Goal: Task Accomplishment & Management: Complete application form

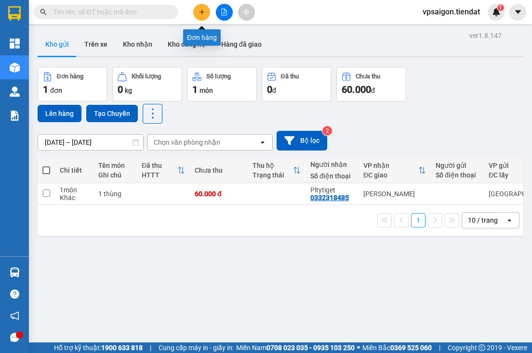
click at [202, 13] on icon "plus" at bounding box center [201, 12] width 7 height 7
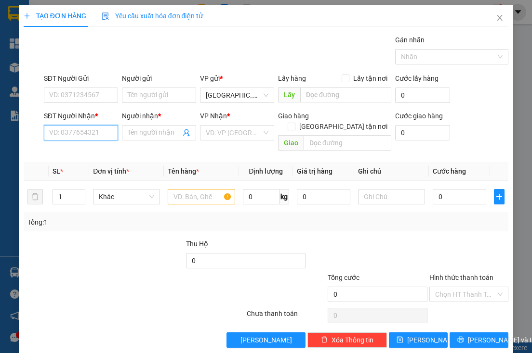
click at [53, 129] on input "SĐT Người Nhận *" at bounding box center [81, 132] width 74 height 15
click at [74, 155] on div "0393940590 - diễm" at bounding box center [80, 151] width 62 height 11
type input "0393940590"
type input "diễm"
type input "ngã tư tường đậu"
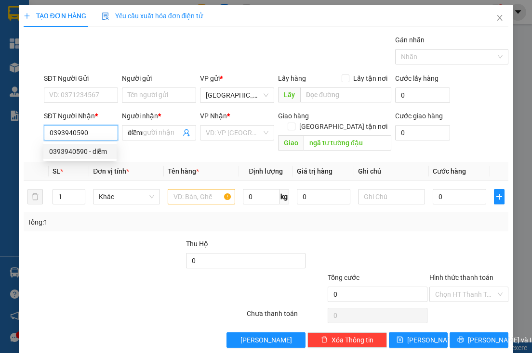
type input "30.000"
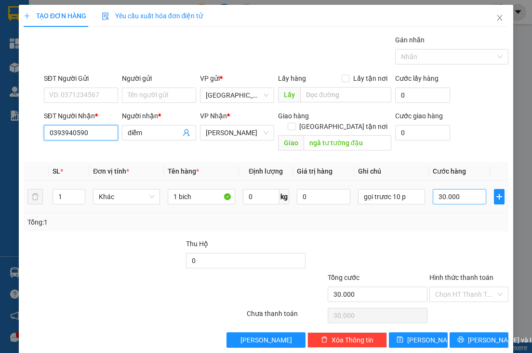
type input "0393940590"
click at [450, 189] on input "30.000" at bounding box center [458, 196] width 53 height 15
type input "41"
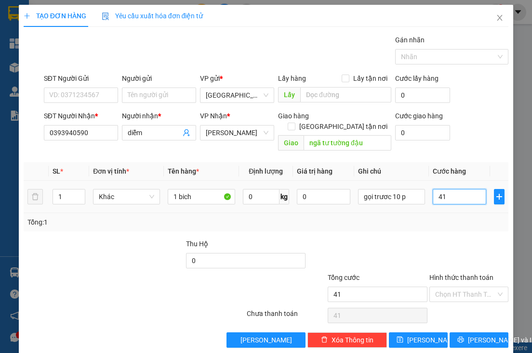
type input "410"
type input "41"
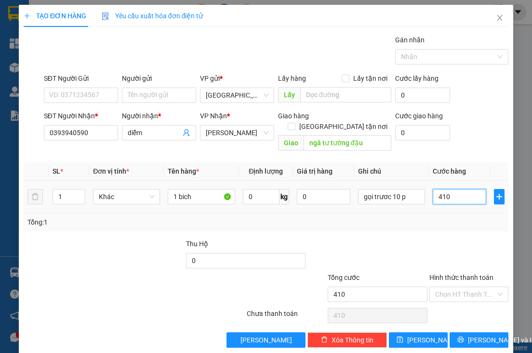
type input "41"
type input "4"
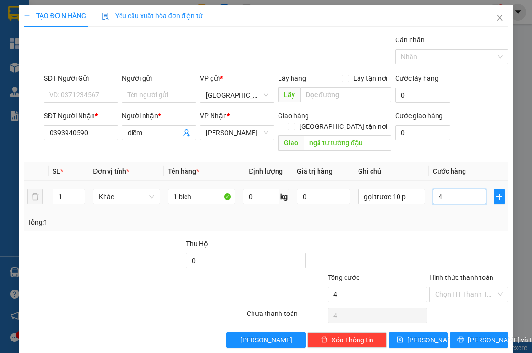
type input "40"
type input "40.000"
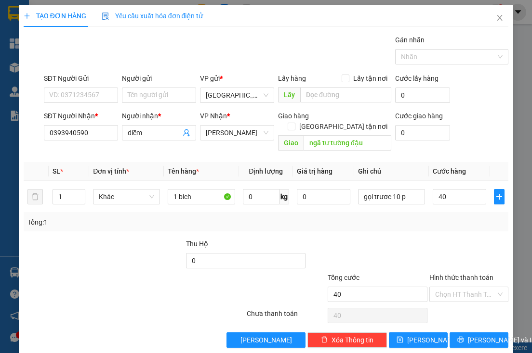
type input "40.000"
click at [456, 219] on div "Tổng: 1" at bounding box center [266, 222] width 485 height 18
click at [84, 130] on input "0393940590" at bounding box center [81, 132] width 74 height 15
click at [83, 219] on div "Tổng: 1" at bounding box center [266, 222] width 485 height 18
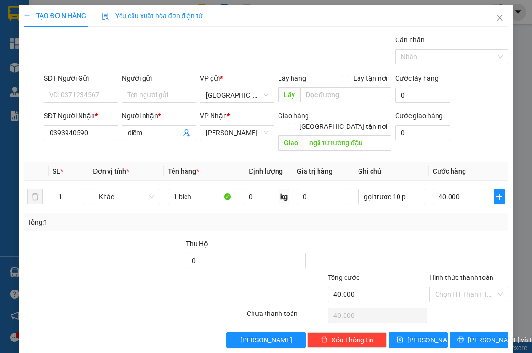
click at [127, 242] on div at bounding box center [144, 256] width 81 height 34
click at [459, 333] on button "[PERSON_NAME] và In" at bounding box center [478, 340] width 59 height 15
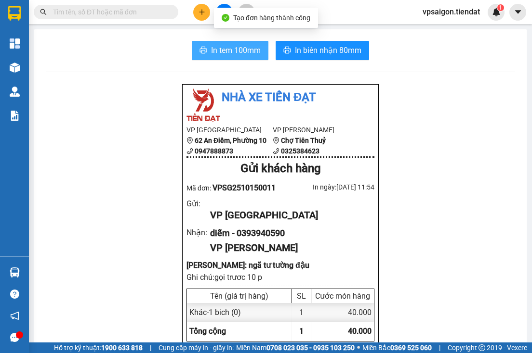
click at [235, 47] on span "In tem 100mm" at bounding box center [236, 50] width 50 height 12
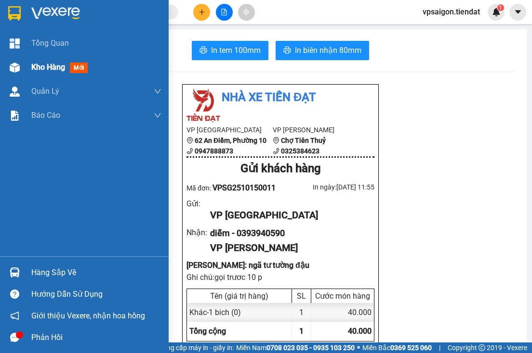
click at [39, 57] on div "Kho hàng mới" at bounding box center [96, 67] width 130 height 24
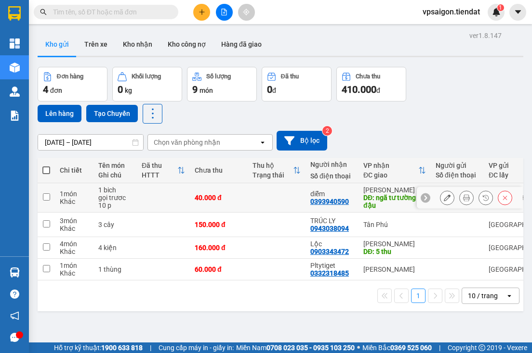
click at [443, 196] on icon at bounding box center [446, 198] width 7 height 7
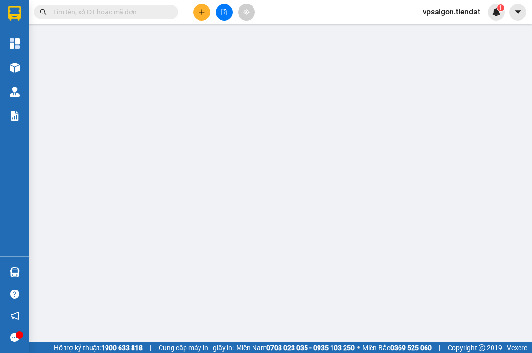
type input "0393940590"
type input "diễm"
type input "ngã tư tường đậu"
type input "40.000"
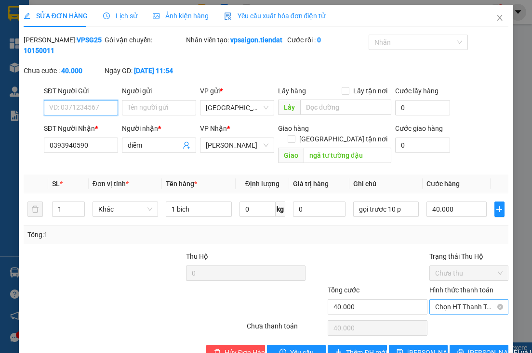
click at [449, 305] on span "Chọn HT Thanh Toán" at bounding box center [468, 307] width 67 height 14
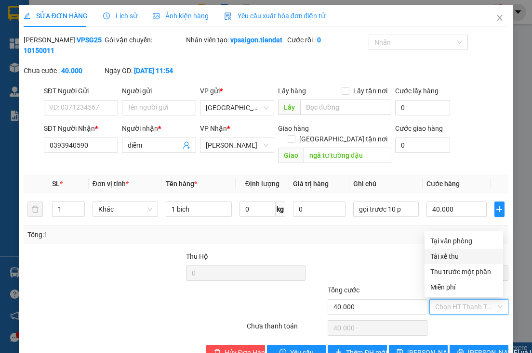
click at [446, 245] on div "Tại văn phòng" at bounding box center [463, 241] width 67 height 11
type input "0"
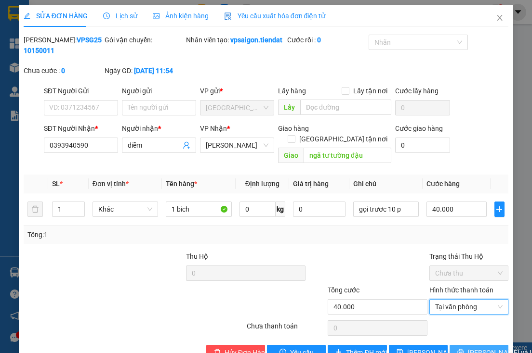
click at [475, 352] on span "[PERSON_NAME] và In" at bounding box center [501, 353] width 67 height 11
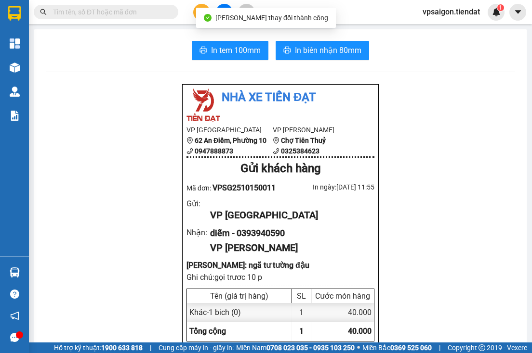
drag, startPoint x: 247, startPoint y: 86, endPoint x: 241, endPoint y: 71, distance: 16.6
click at [247, 86] on div "Nhà xe Tiến Đạt VP [GEOGRAPHIC_DATA] 62 An Điềm, Phường 10 0947888873 VP Tiên T…" at bounding box center [280, 269] width 196 height 370
click at [236, 54] on span "In tem 100mm" at bounding box center [236, 50] width 50 height 12
